Goal: Task Accomplishment & Management: Manage account settings

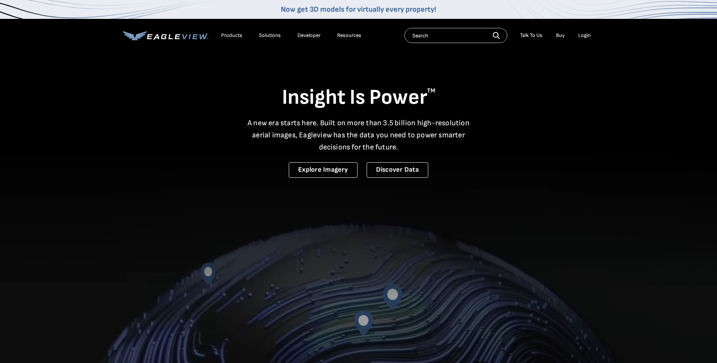
click at [582, 34] on div "Login" at bounding box center [584, 35] width 12 height 7
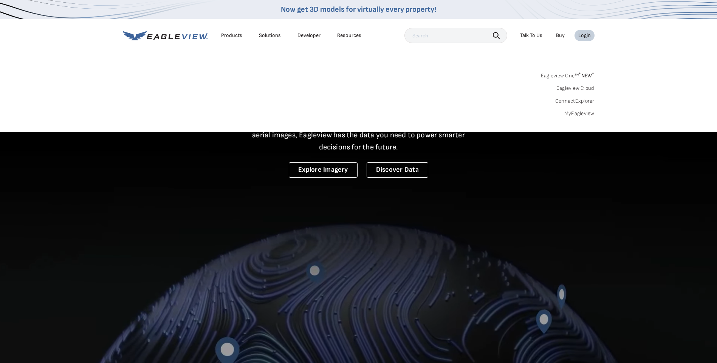
click at [571, 112] on link "MyEagleview" at bounding box center [579, 113] width 30 height 7
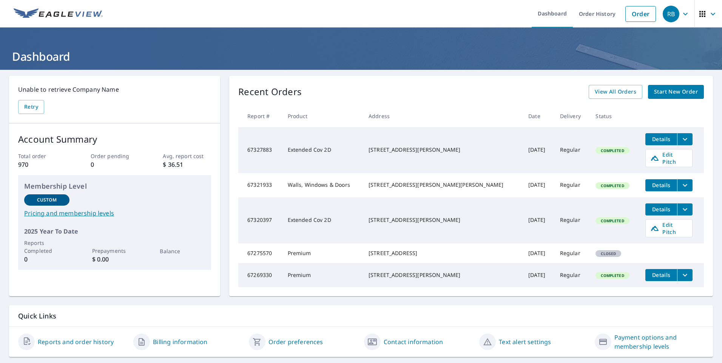
scroll to position [22, 0]
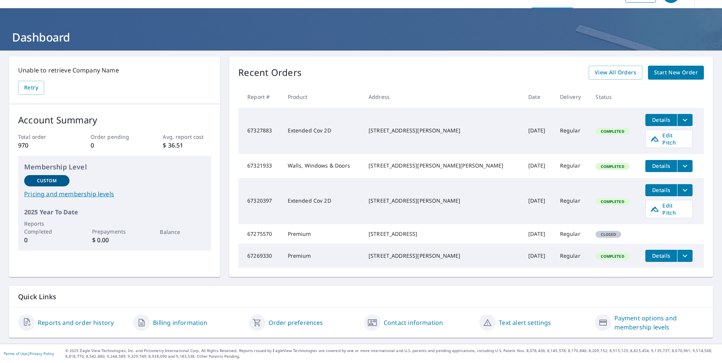
click at [650, 162] on span "Details" at bounding box center [661, 165] width 23 height 7
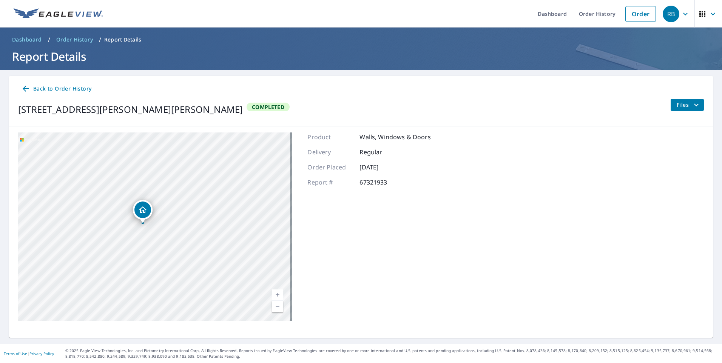
click at [27, 90] on icon at bounding box center [25, 88] width 9 height 9
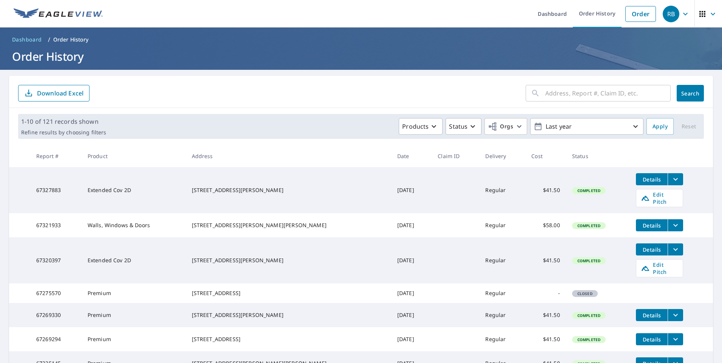
click at [536, 99] on div "​" at bounding box center [598, 93] width 145 height 17
click at [641, 222] on span "Details" at bounding box center [652, 225] width 23 height 7
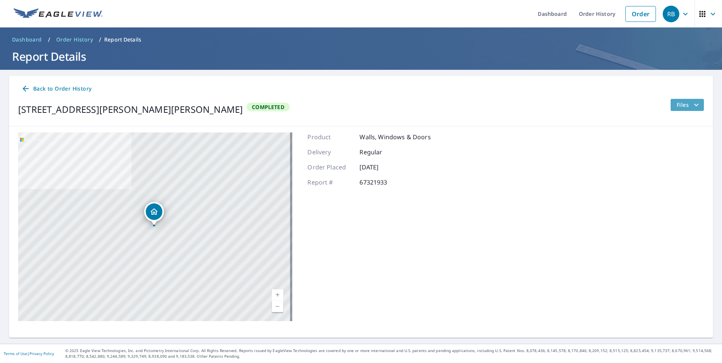
click at [681, 107] on span "Files" at bounding box center [689, 104] width 24 height 9
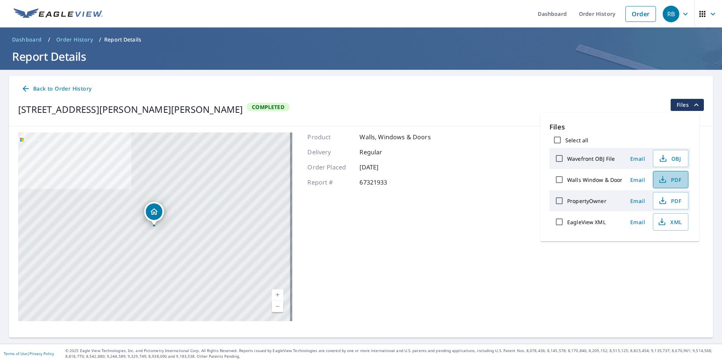
click at [658, 179] on span "PDF" at bounding box center [670, 179] width 24 height 9
